Goal: Task Accomplishment & Management: Manage account settings

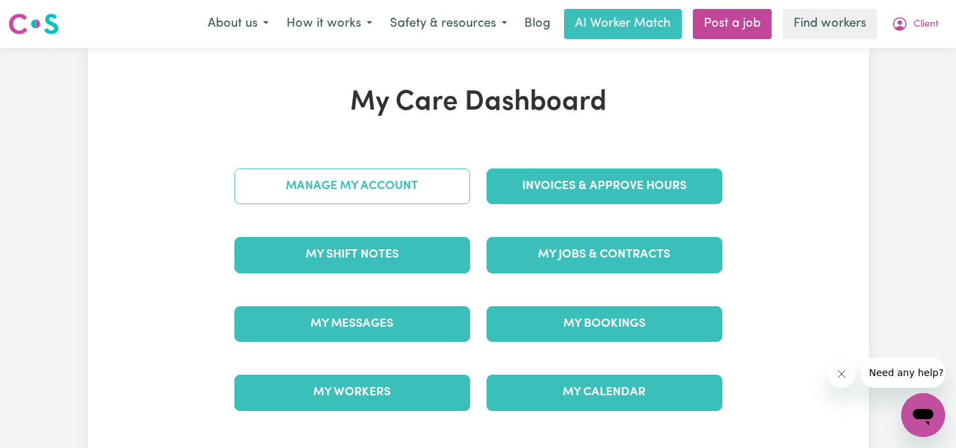
click at [411, 194] on link "Manage My Account" at bounding box center [352, 187] width 236 height 36
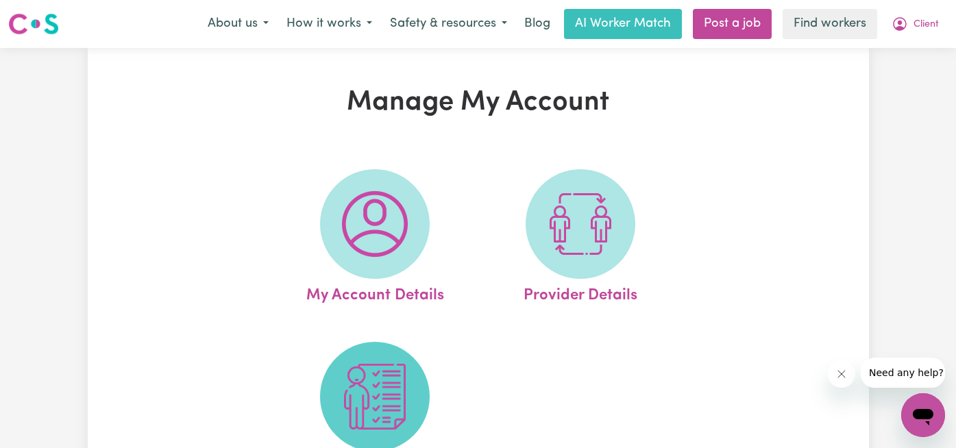
click at [378, 407] on img at bounding box center [375, 397] width 66 height 66
